Goal: Task Accomplishment & Management: Manage account settings

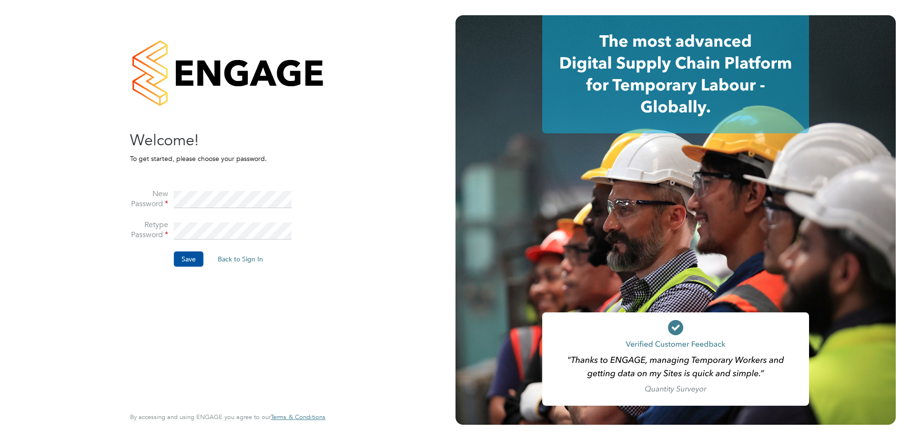
click at [184, 257] on button "Save" at bounding box center [189, 259] width 30 height 15
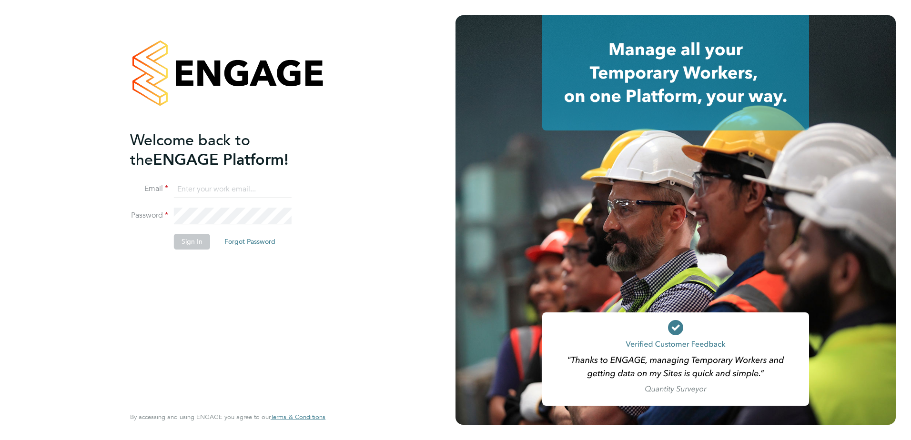
click at [189, 191] on input at bounding box center [233, 189] width 118 height 17
type input "Q"
type input "[PERSON_NAME][EMAIL_ADDRESS][PERSON_NAME][DOMAIN_NAME]"
click at [189, 244] on button "Sign In" at bounding box center [192, 241] width 36 height 15
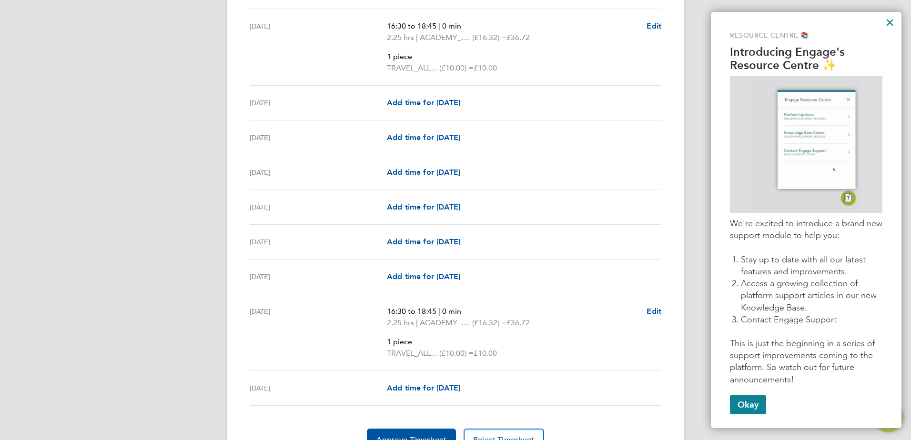
scroll to position [1245, 0]
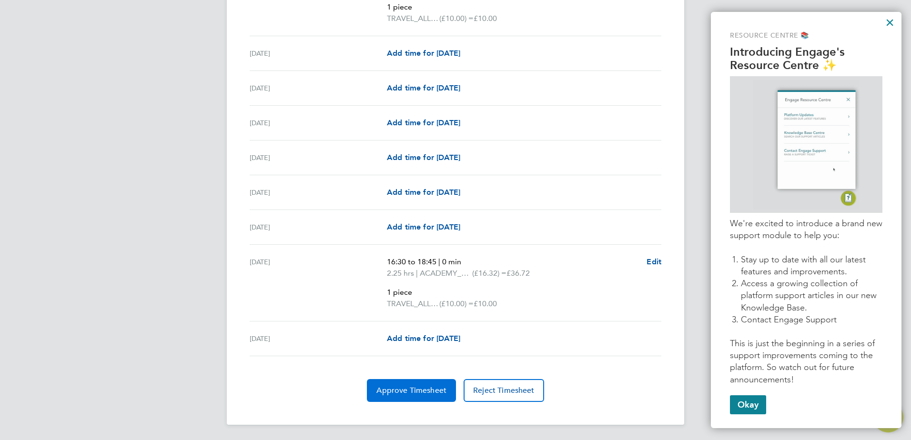
click at [414, 390] on span "Approve Timesheet" at bounding box center [411, 391] width 70 height 10
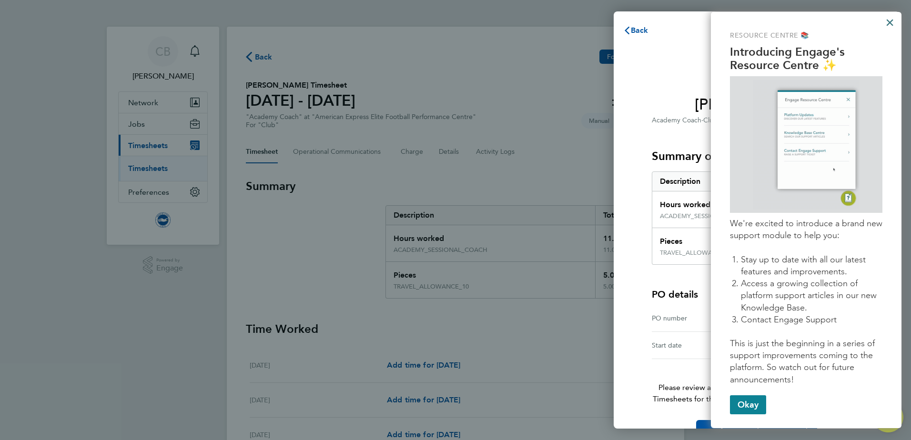
click at [892, 21] on button "×" at bounding box center [889, 22] width 9 height 15
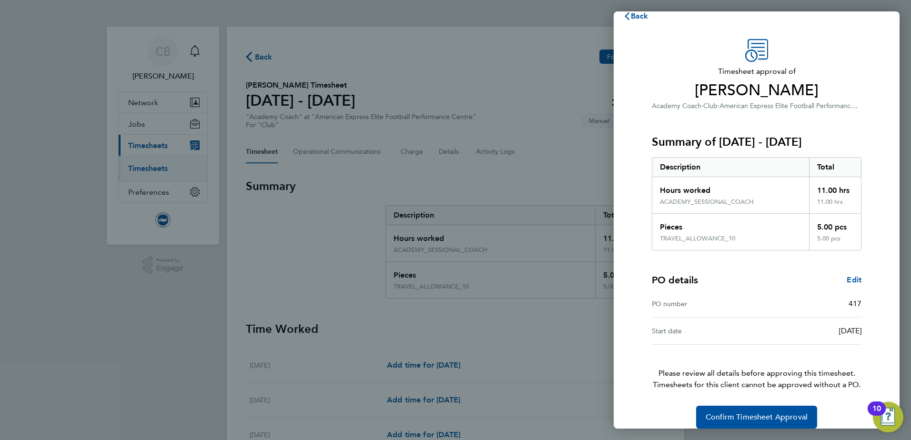
scroll to position [26, 0]
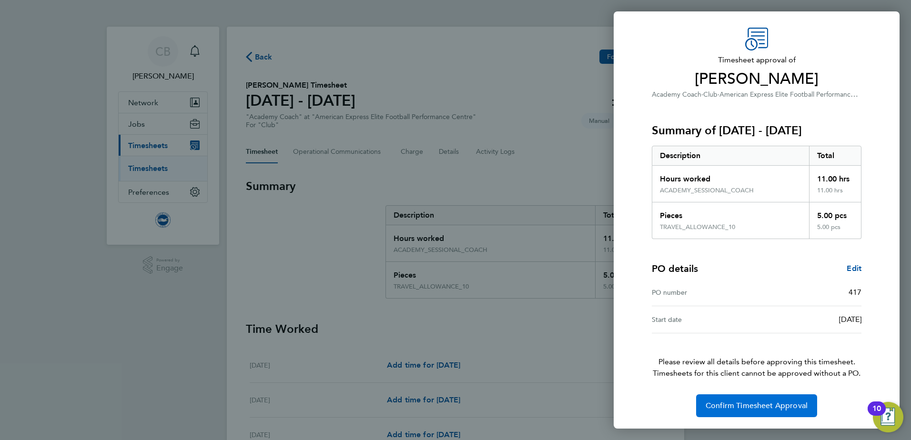
click at [759, 407] on span "Confirm Timesheet Approval" at bounding box center [757, 406] width 102 height 10
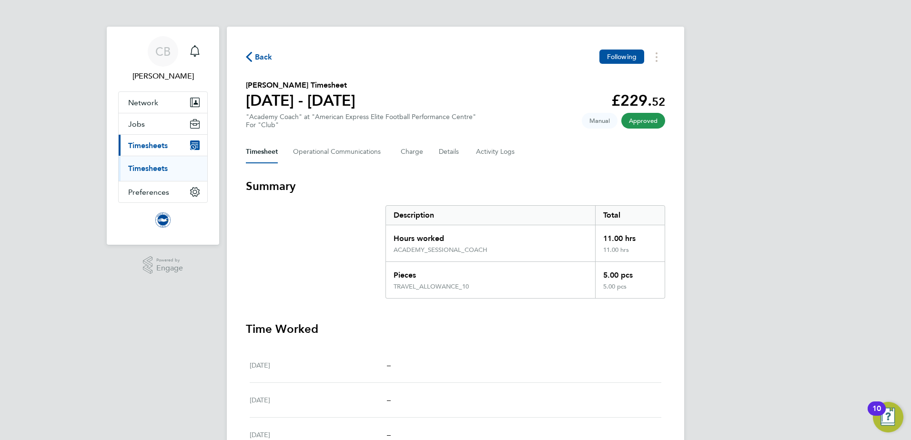
click at [262, 54] on span "Back" at bounding box center [264, 56] width 18 height 11
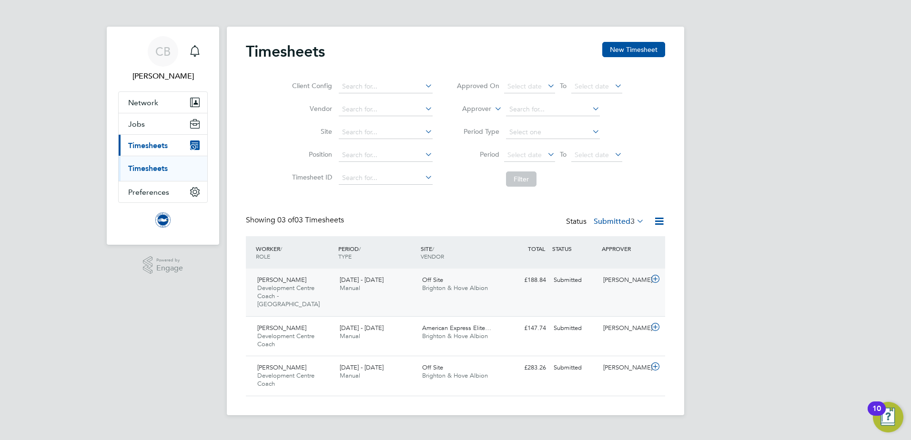
click at [655, 280] on icon at bounding box center [656, 279] width 12 height 8
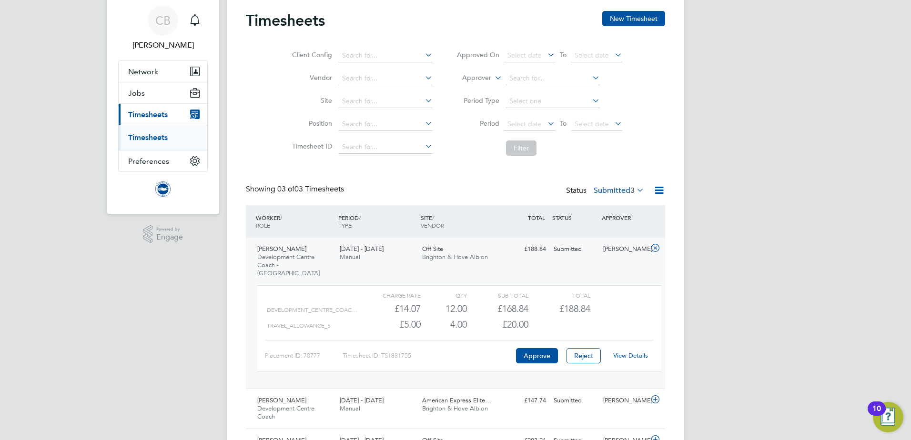
scroll to position [48, 0]
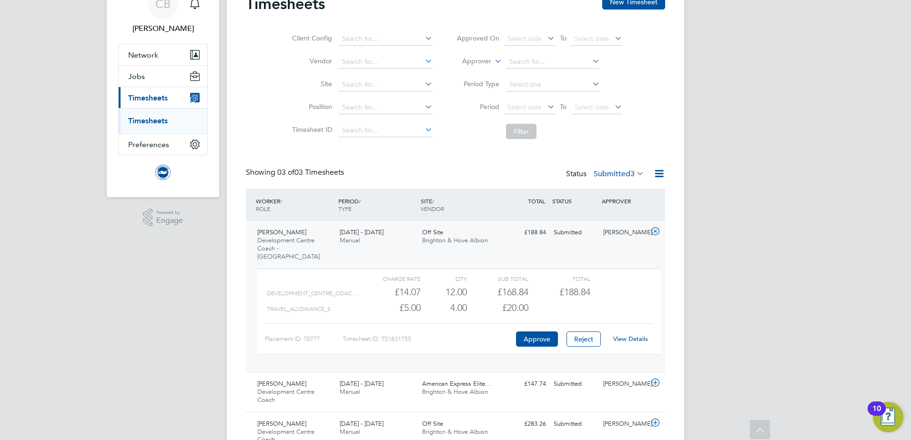
click at [635, 335] on link "View Details" at bounding box center [630, 339] width 35 height 8
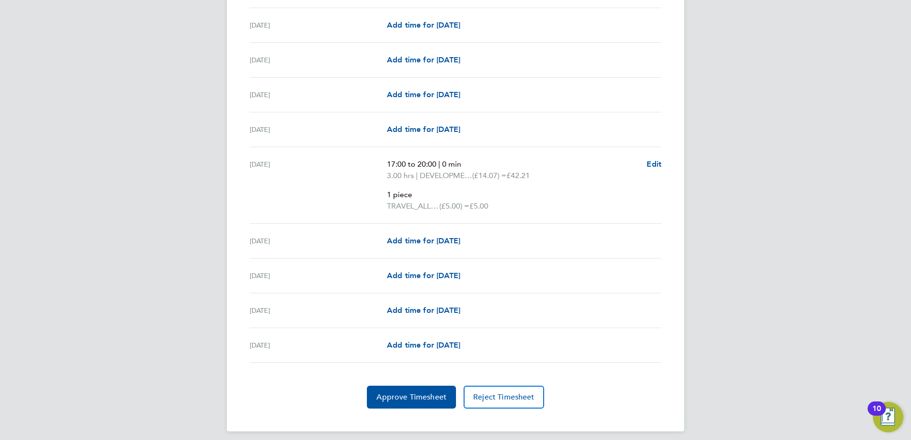
scroll to position [1203, 0]
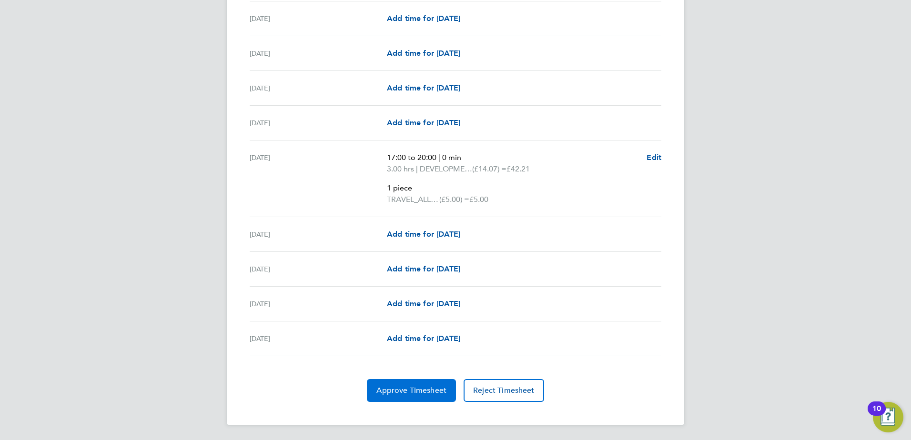
click at [419, 389] on span "Approve Timesheet" at bounding box center [411, 391] width 70 height 10
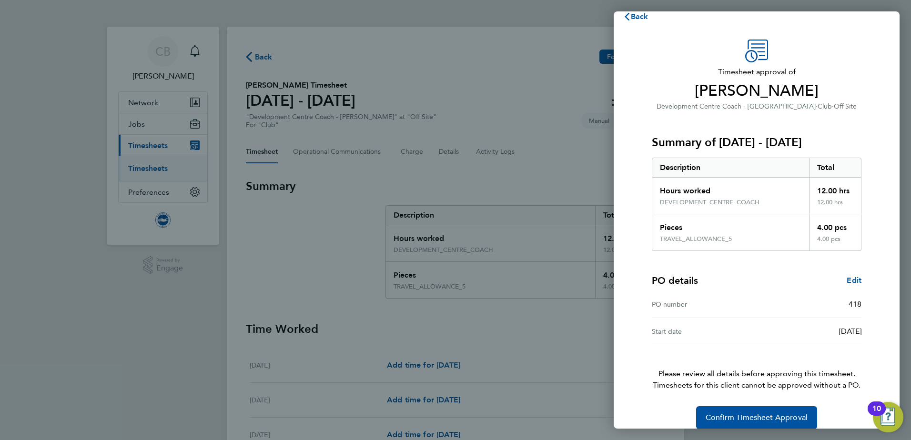
scroll to position [26, 0]
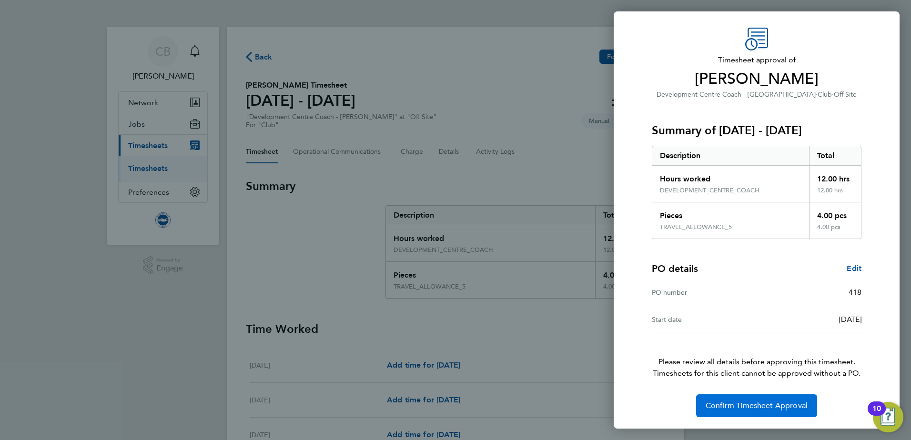
click at [757, 406] on span "Confirm Timesheet Approval" at bounding box center [757, 406] width 102 height 10
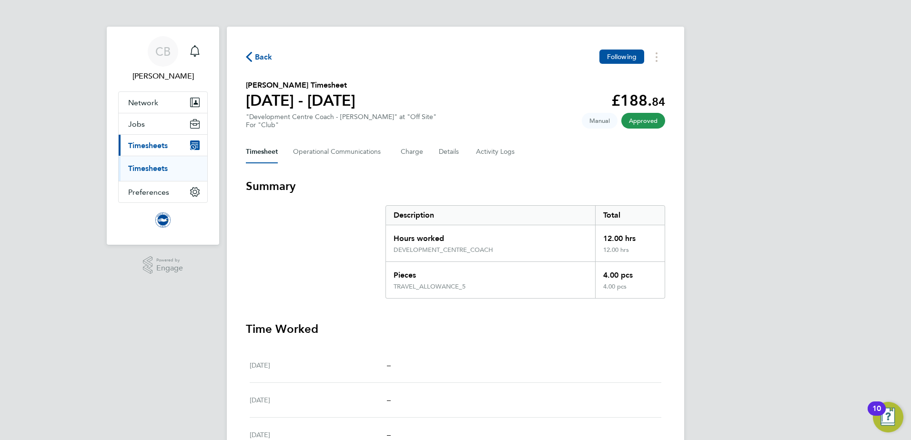
click at [259, 54] on span "Back" at bounding box center [264, 56] width 18 height 11
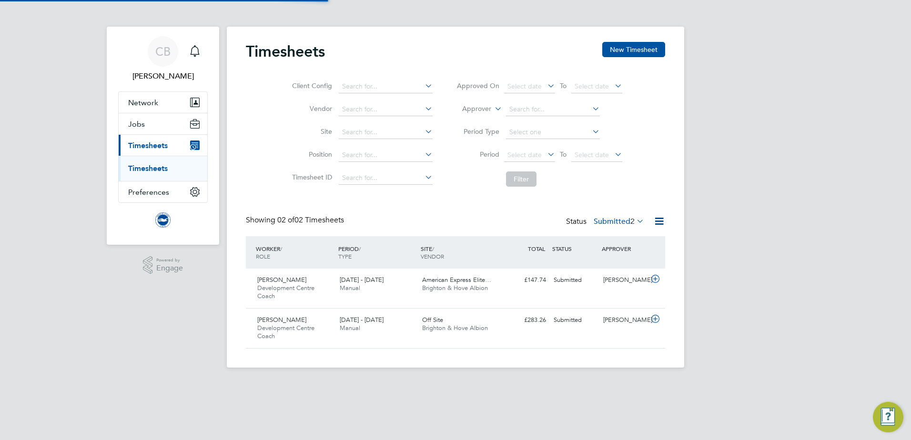
scroll to position [24, 83]
click at [654, 278] on icon at bounding box center [656, 279] width 12 height 8
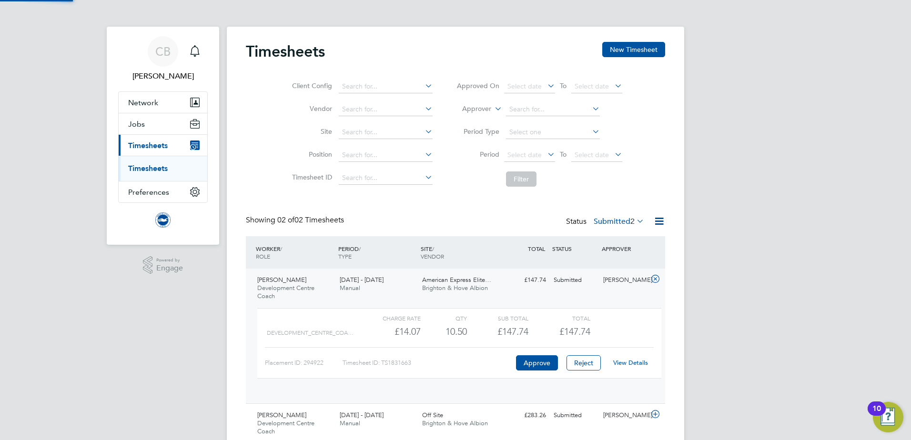
scroll to position [16, 93]
click at [632, 362] on link "View Details" at bounding box center [630, 363] width 35 height 8
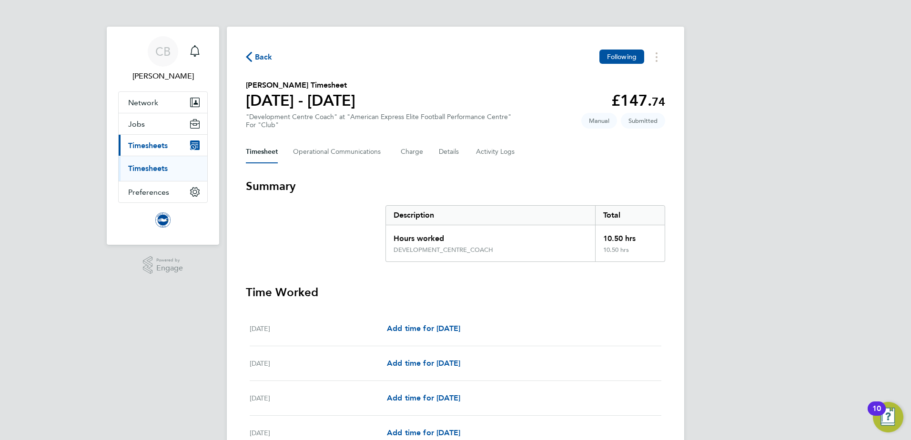
click at [257, 59] on span "Back" at bounding box center [264, 56] width 18 height 11
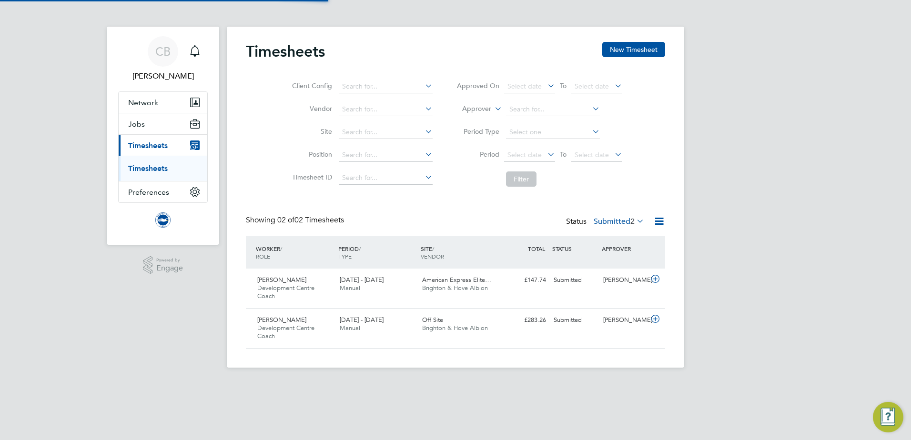
scroll to position [24, 83]
click at [655, 319] on icon at bounding box center [656, 319] width 12 height 8
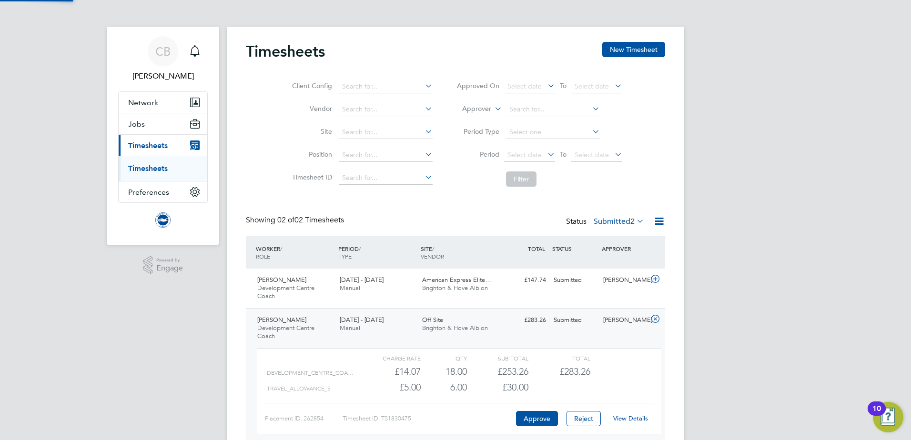
scroll to position [16, 93]
click at [632, 421] on link "View Details" at bounding box center [630, 419] width 35 height 8
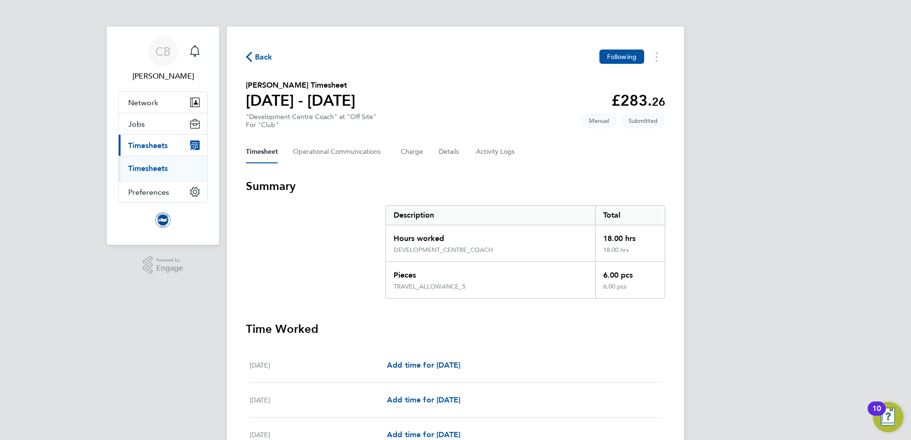
click at [258, 57] on span "Back" at bounding box center [264, 56] width 18 height 11
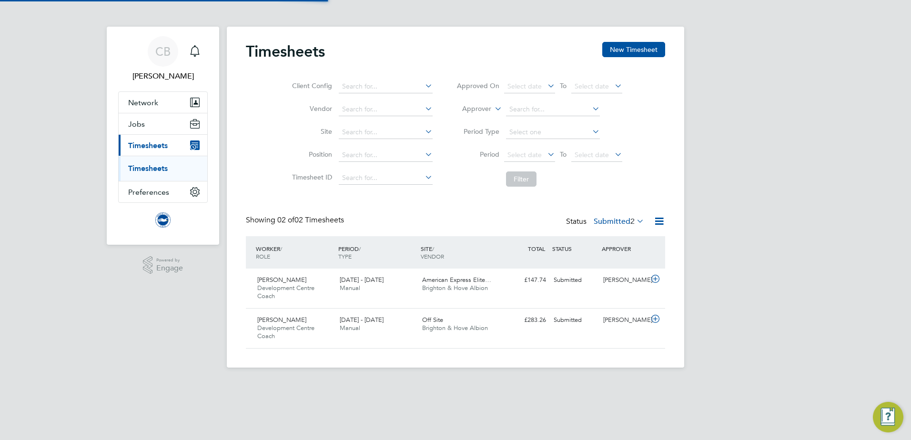
scroll to position [24, 83]
click at [655, 279] on icon at bounding box center [656, 279] width 12 height 8
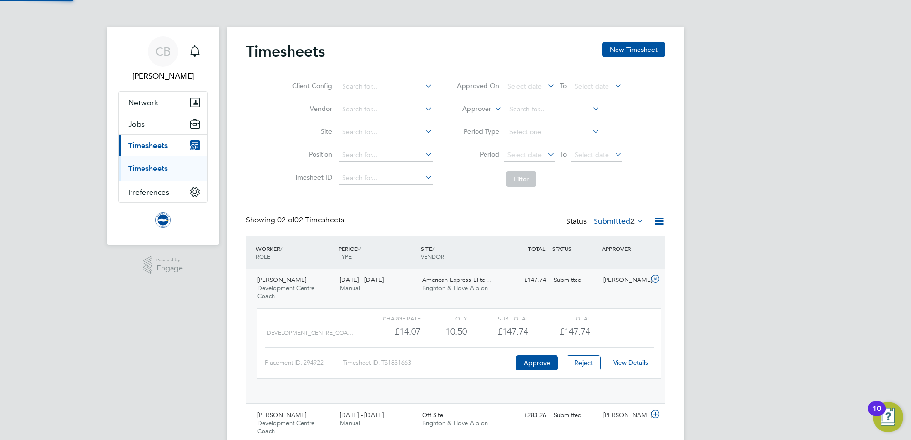
scroll to position [16, 93]
click at [642, 365] on link "View Details" at bounding box center [630, 363] width 35 height 8
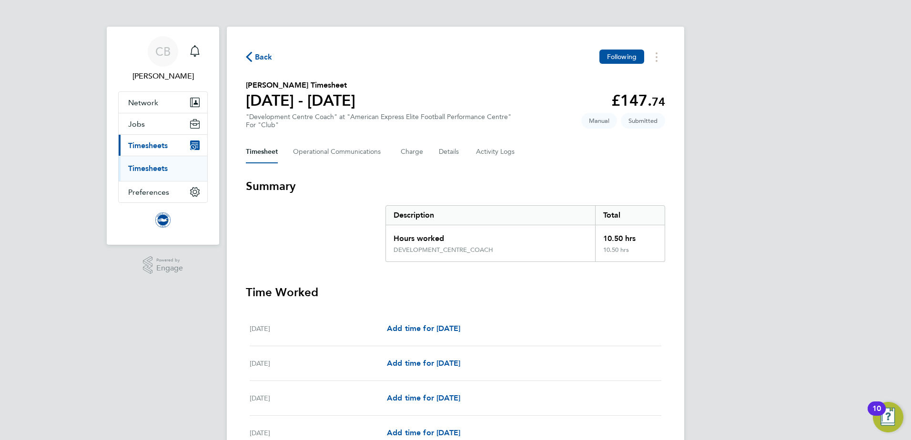
click at [263, 55] on span "Back" at bounding box center [264, 56] width 18 height 11
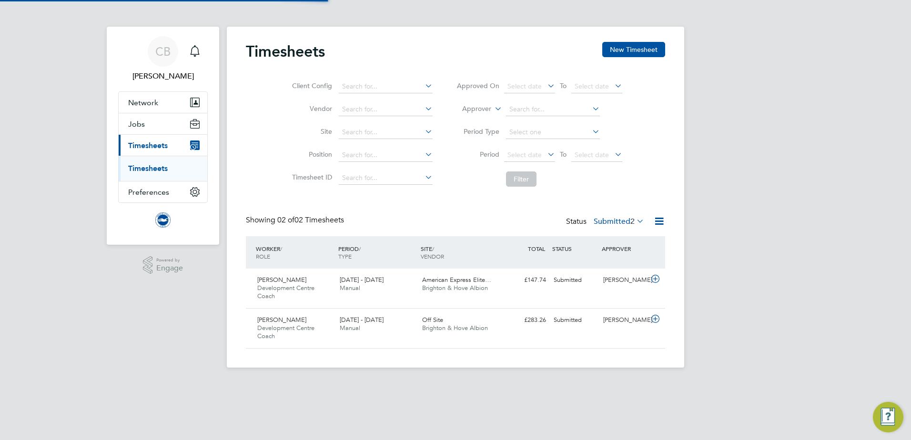
scroll to position [24, 83]
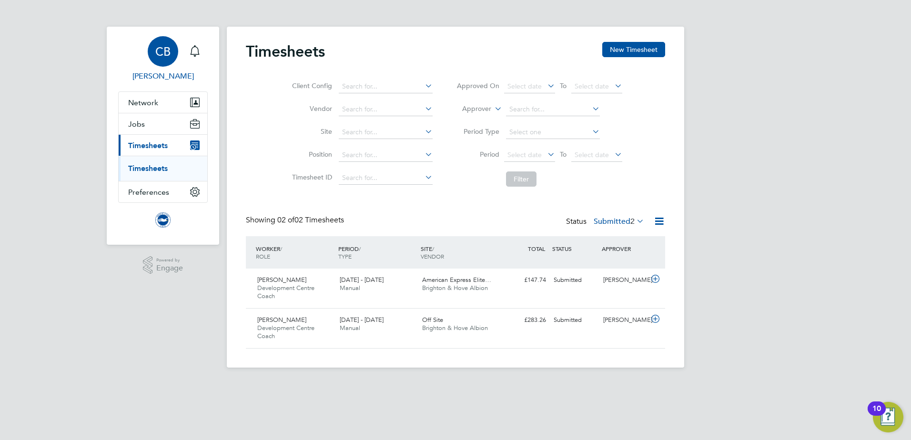
click at [163, 54] on span "CB" at bounding box center [162, 51] width 15 height 12
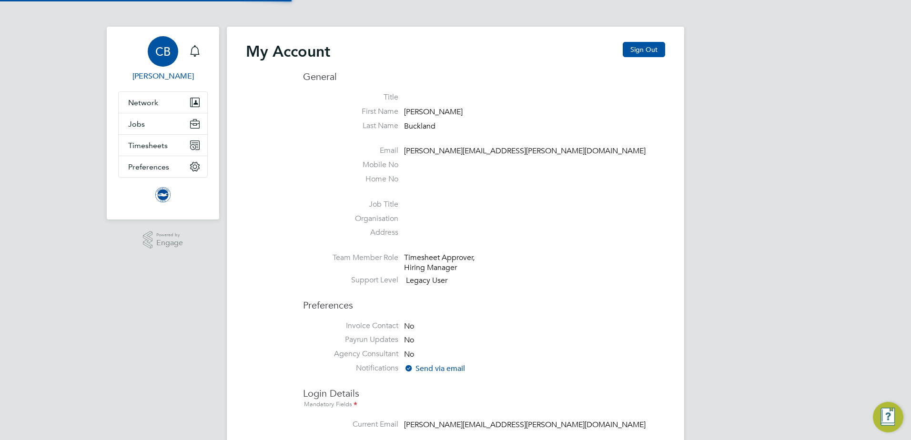
type input "[PERSON_NAME][EMAIL_ADDRESS][PERSON_NAME][DOMAIN_NAME]"
click at [149, 103] on span "Network" at bounding box center [143, 102] width 30 height 9
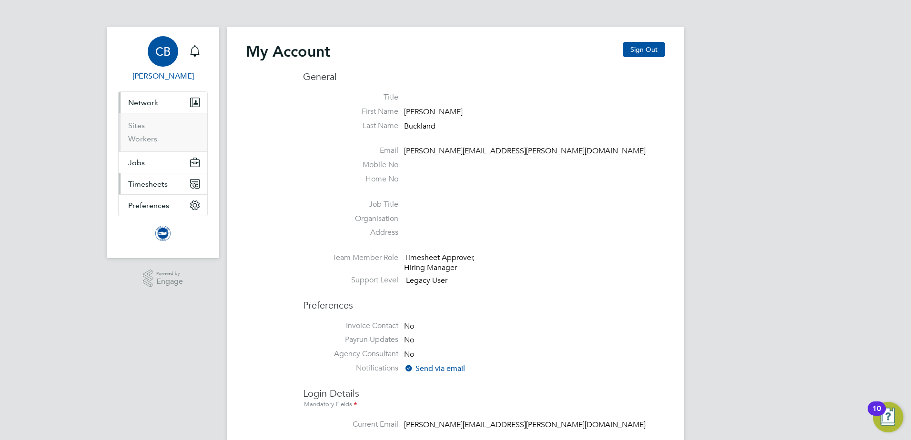
click at [141, 183] on span "Timesheets" at bounding box center [148, 184] width 40 height 9
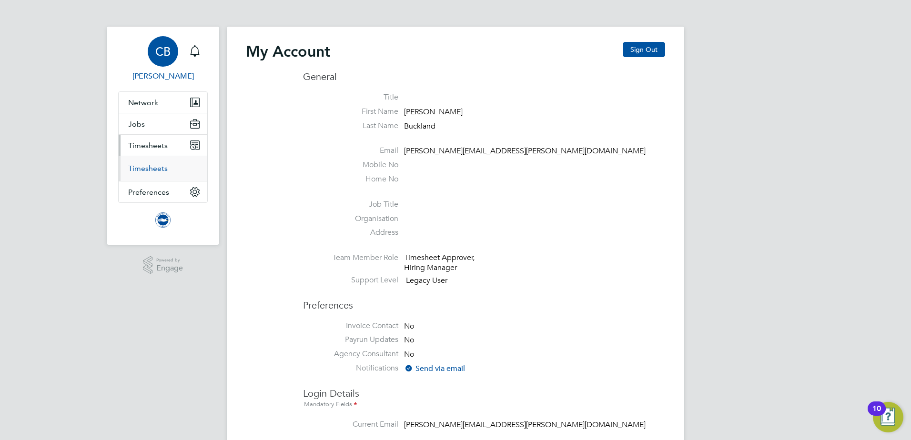
click at [147, 170] on link "Timesheets" at bounding box center [148, 168] width 40 height 9
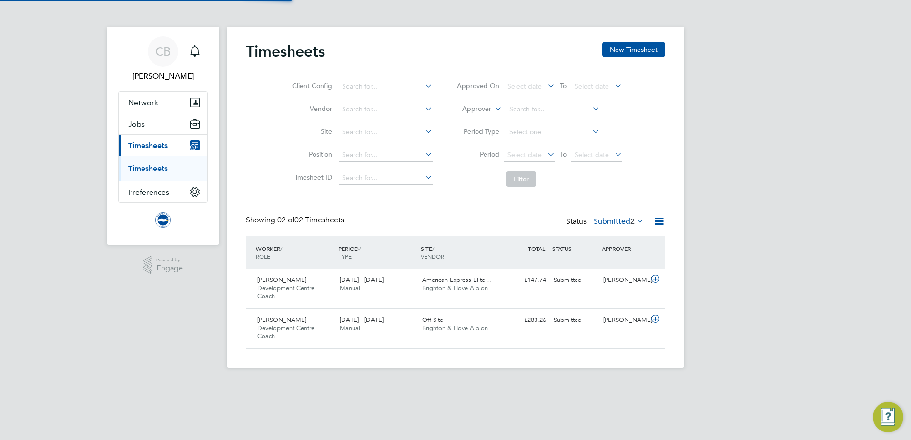
scroll to position [24, 83]
